Goal: Find specific page/section: Find specific page/section

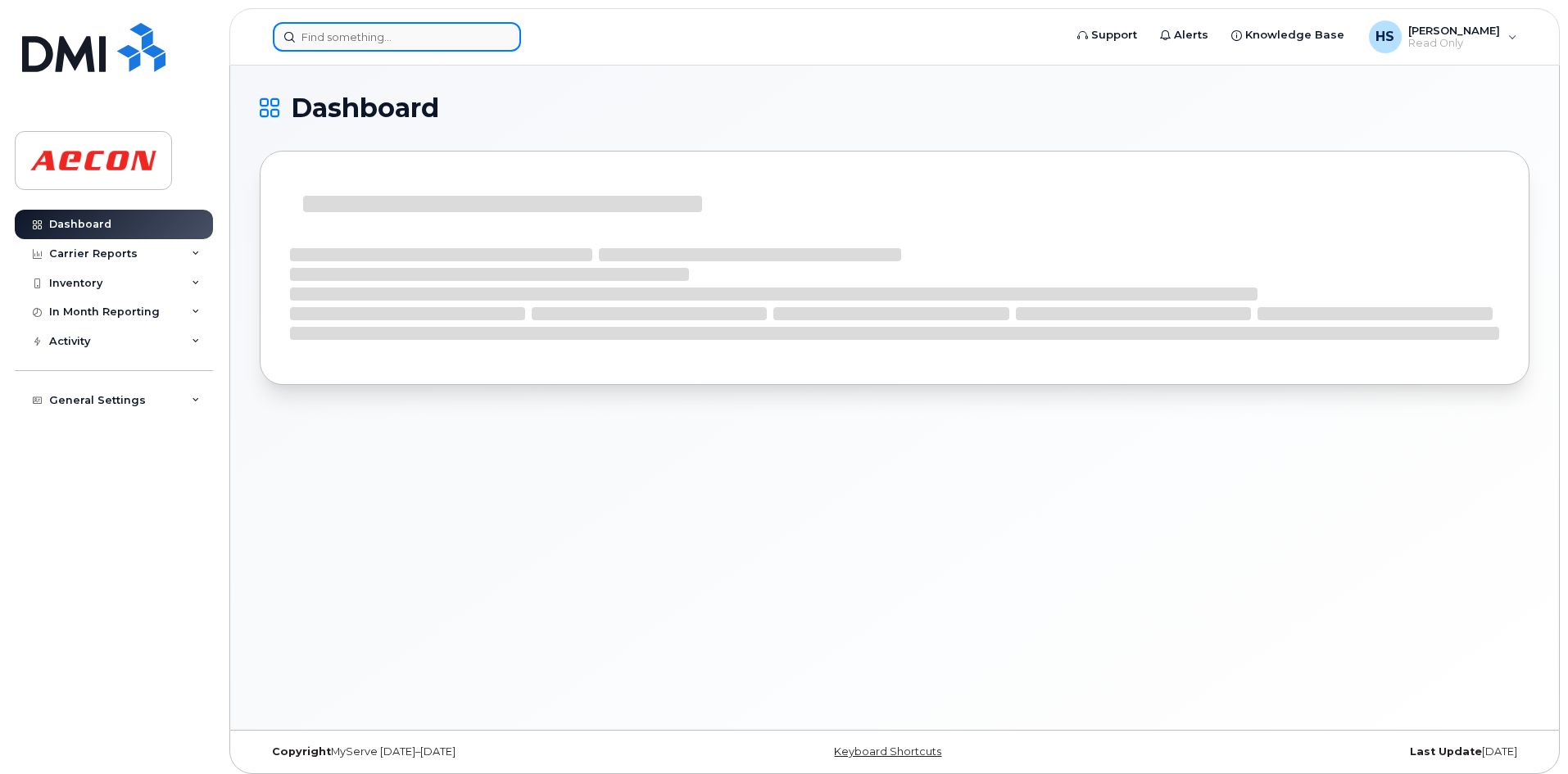
click at [354, 36] on input at bounding box center [396, 37] width 248 height 30
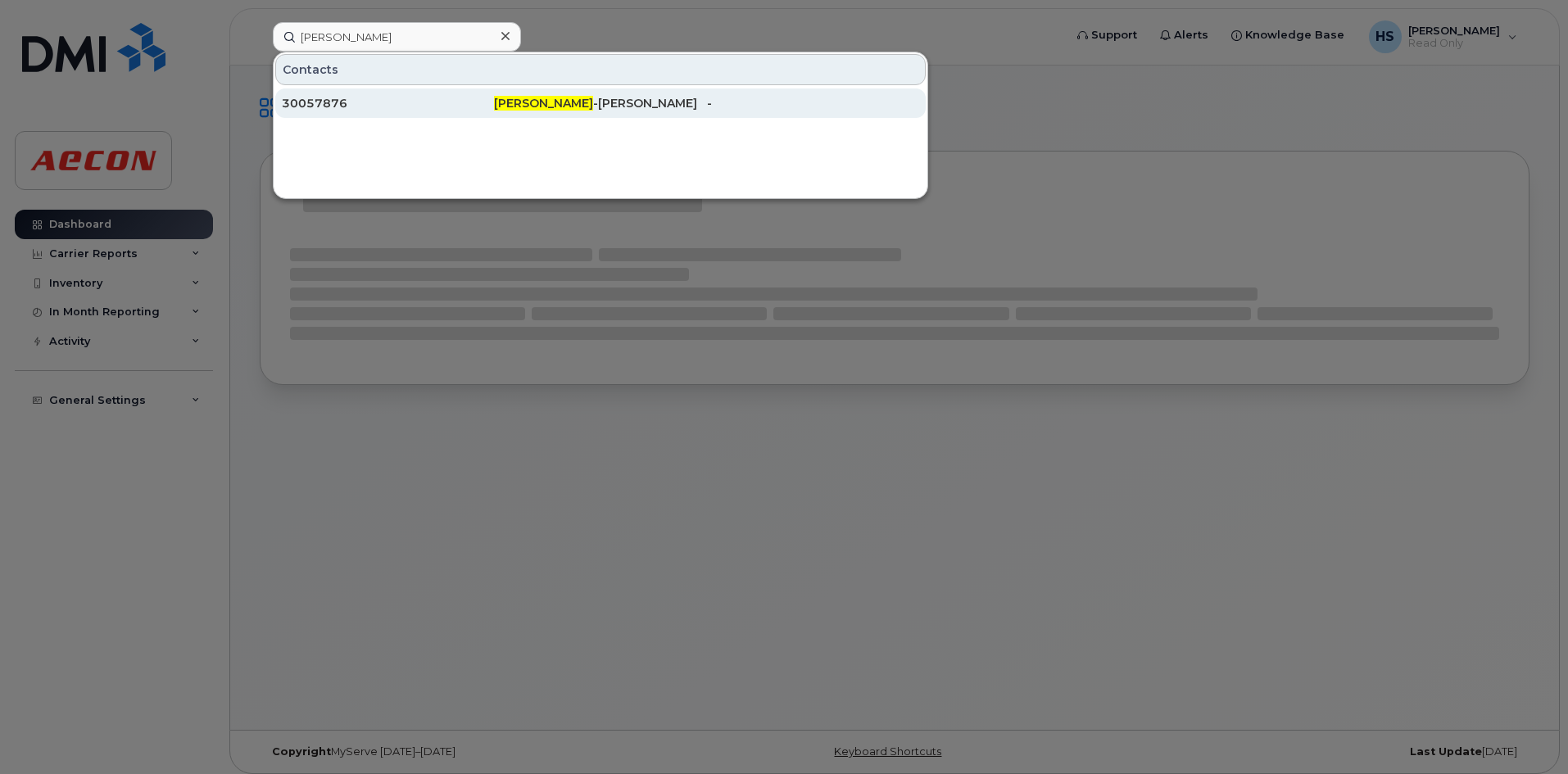
click at [403, 108] on div "30057876" at bounding box center [387, 102] width 212 height 16
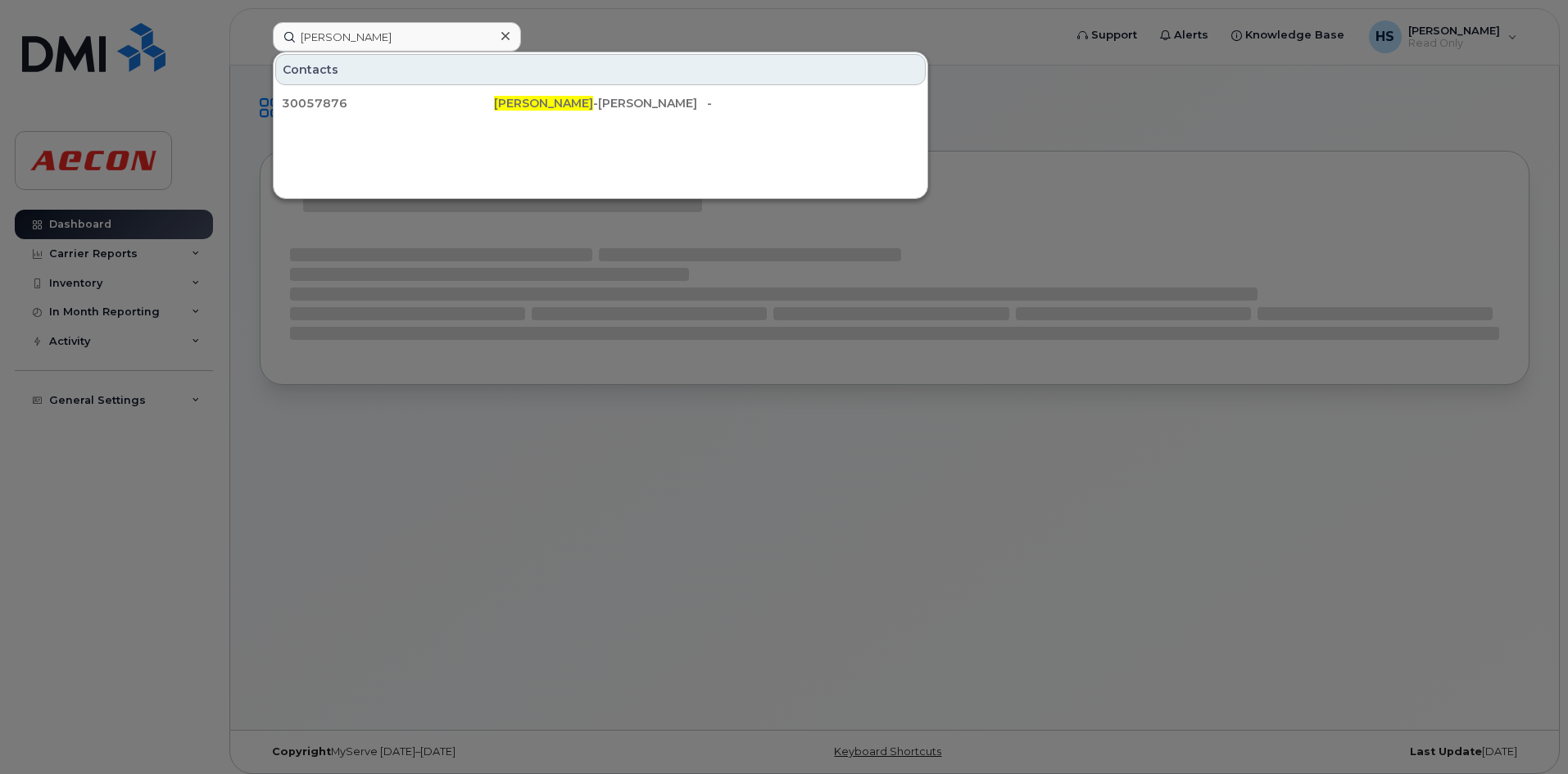
click at [591, 459] on div at bounding box center [784, 387] width 1568 height 774
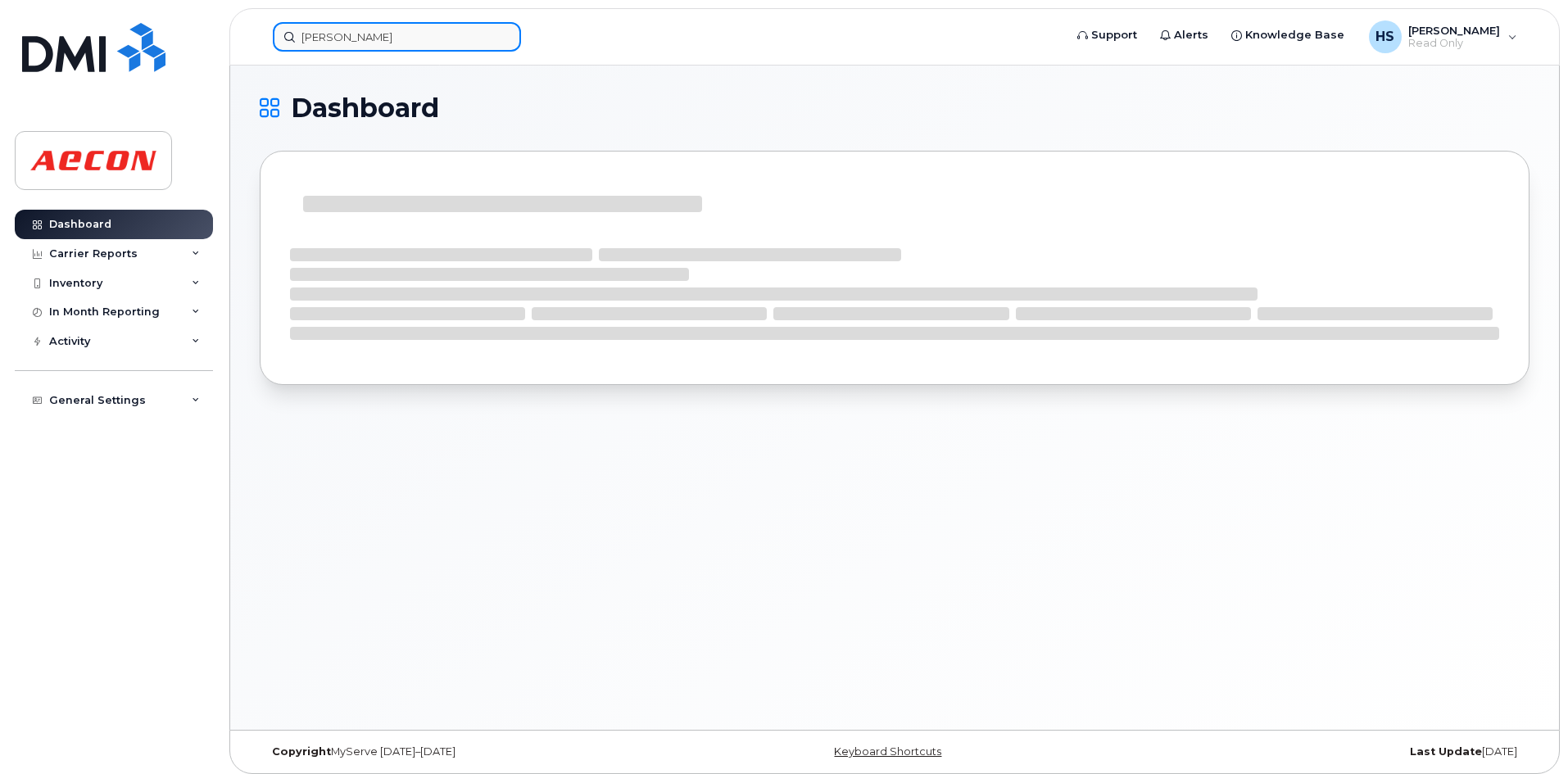
click at [373, 37] on input "[PERSON_NAME]" at bounding box center [396, 37] width 248 height 30
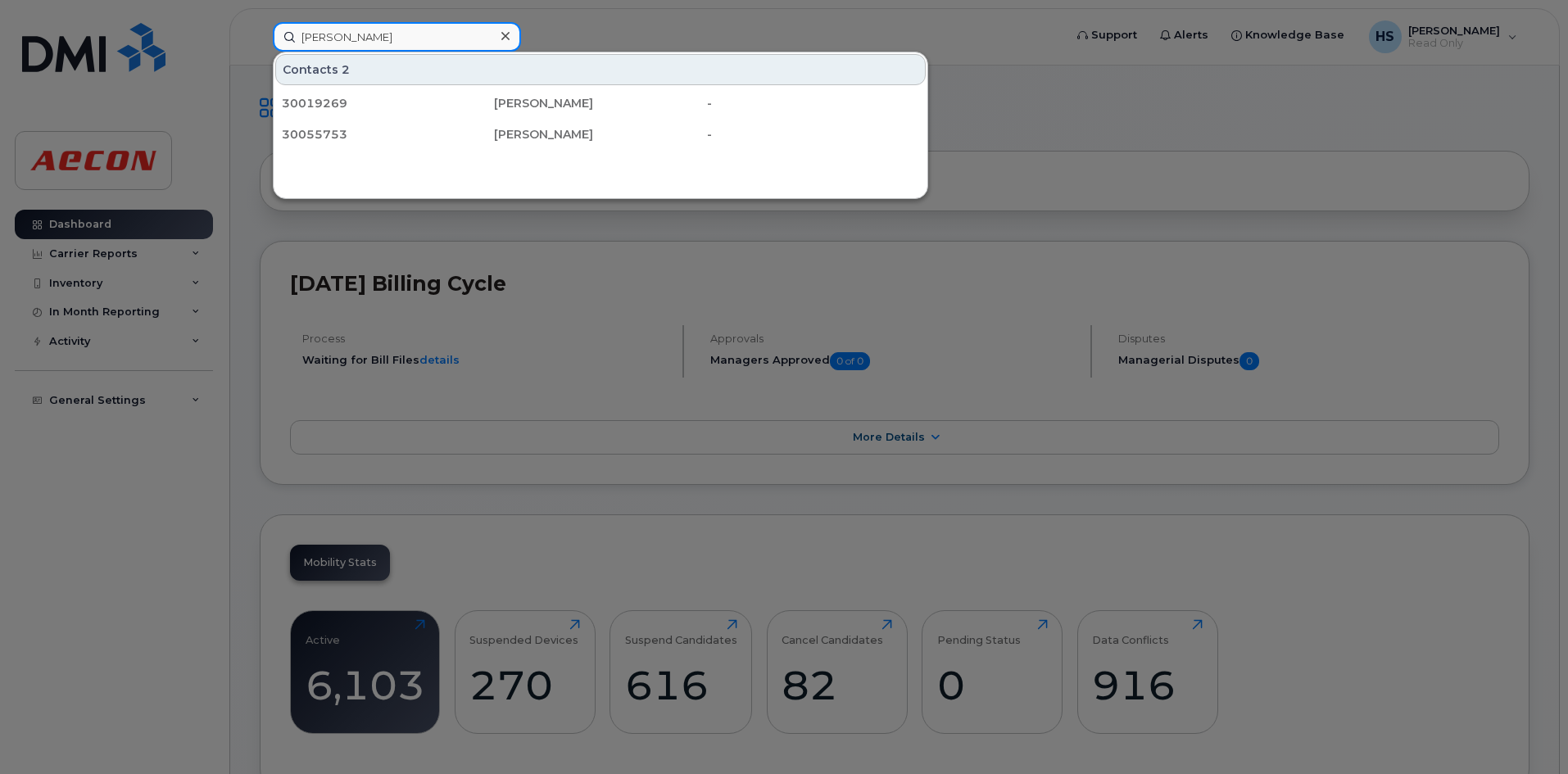
type input "[PERSON_NAME]"
drag, startPoint x: 382, startPoint y: 36, endPoint x: 188, endPoint y: 33, distance: 194.0
click at [260, 33] on div "[PERSON_NAME] Contacts 30057876 [PERSON_NAME] -" at bounding box center [663, 37] width 806 height 30
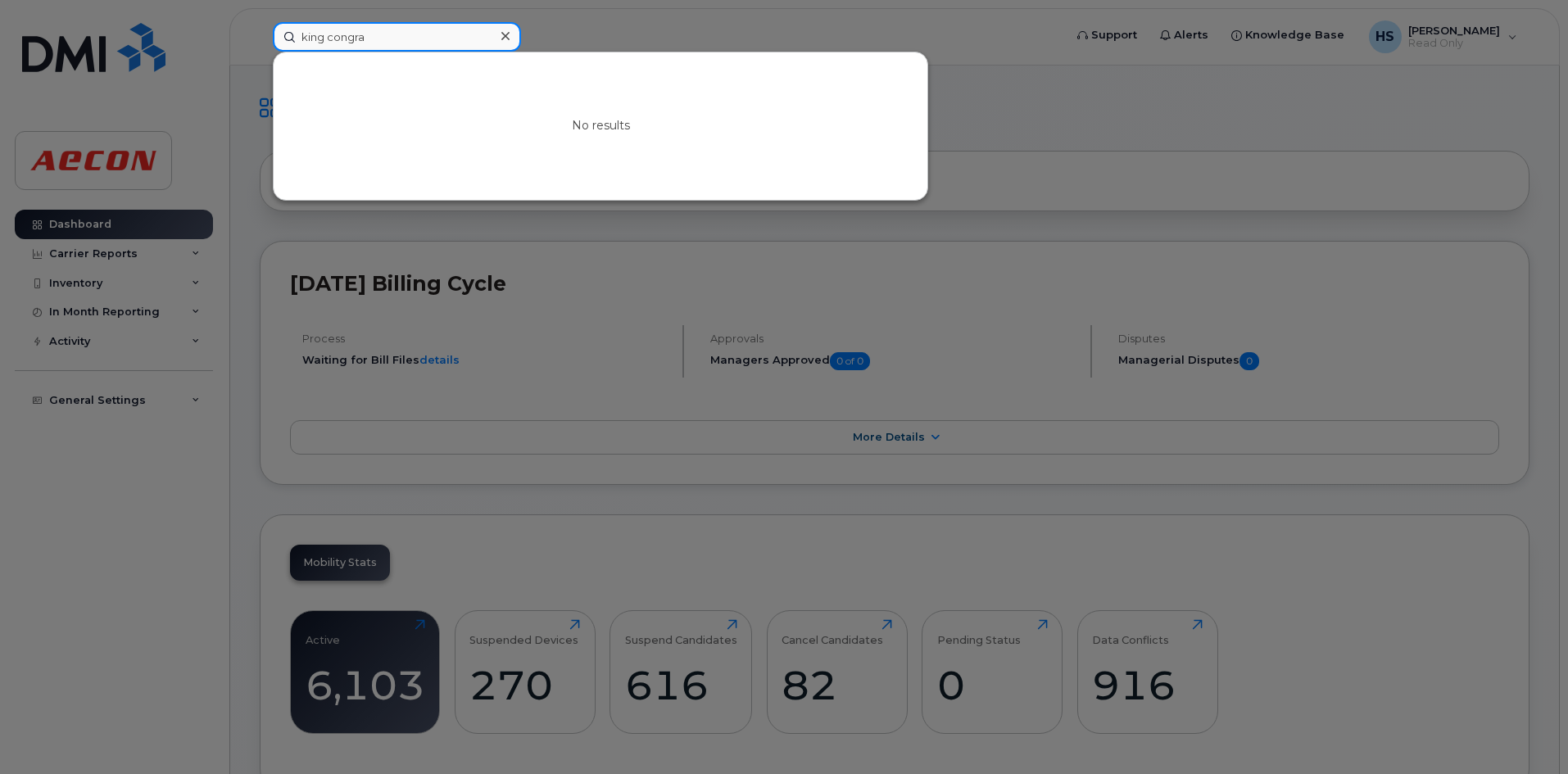
type input "king [PERSON_NAME]"
drag, startPoint x: 394, startPoint y: 40, endPoint x: 169, endPoint y: 25, distance: 225.5
click at [260, 25] on div "king [PERSON_NAME] No results" at bounding box center [663, 37] width 806 height 30
drag, startPoint x: 408, startPoint y: 37, endPoint x: 343, endPoint y: 39, distance: 65.0
click at [343, 39] on input "[PERSON_NAME]" at bounding box center [396, 37] width 248 height 30
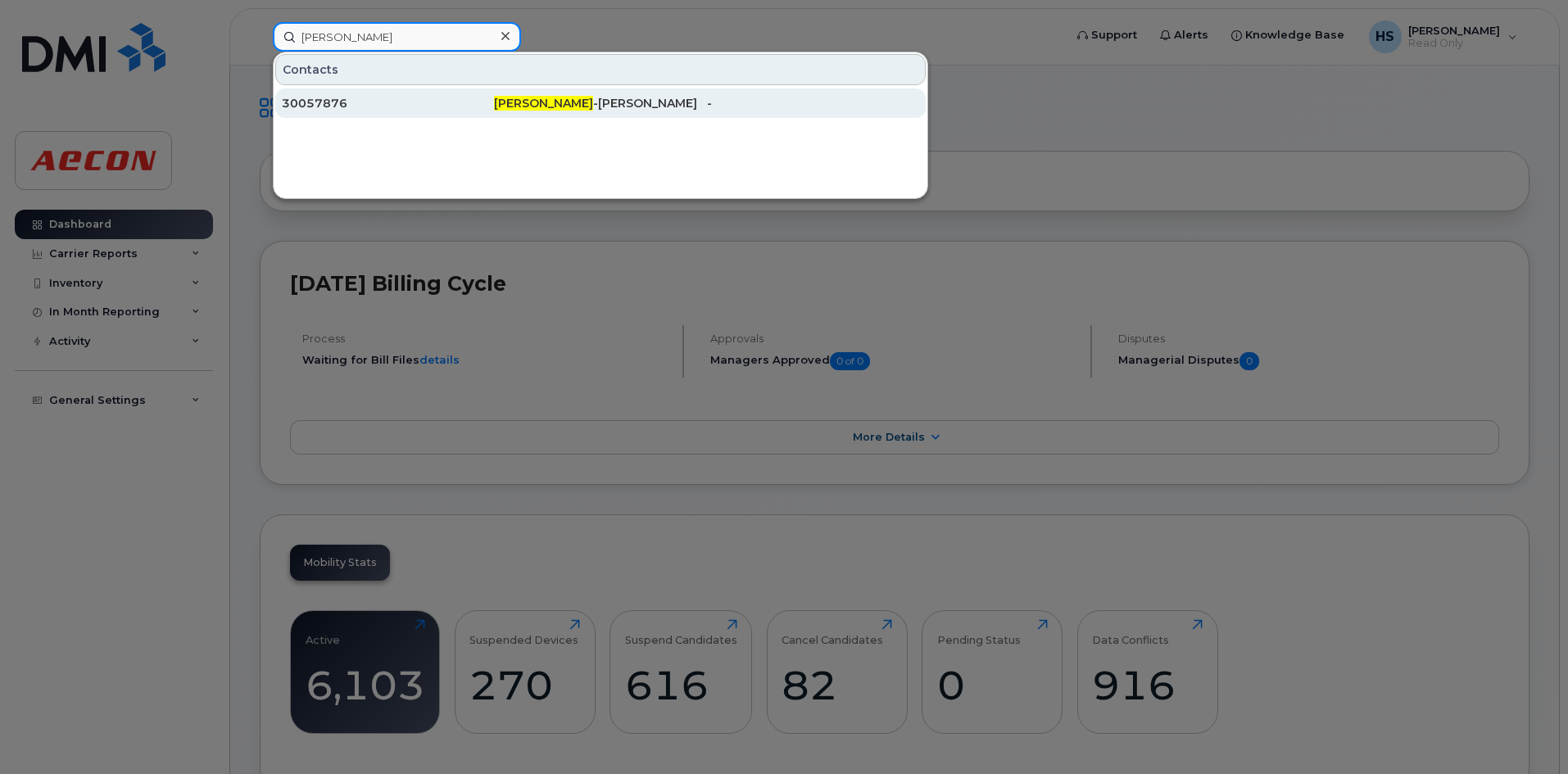
type input "[PERSON_NAME]"
click at [587, 99] on div "[PERSON_NAME]" at bounding box center [599, 102] width 212 height 16
